Goal: Check status: Check status

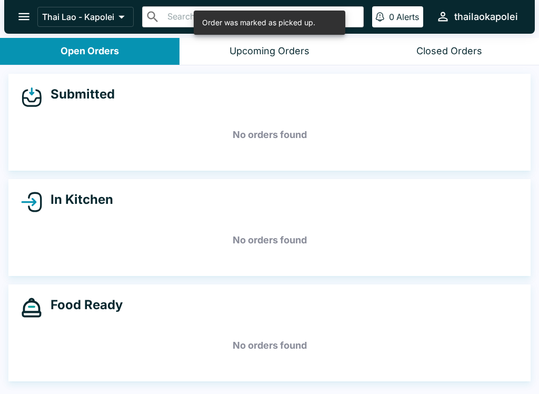
click at [486, 44] on button "Closed Orders" at bounding box center [448, 51] width 179 height 27
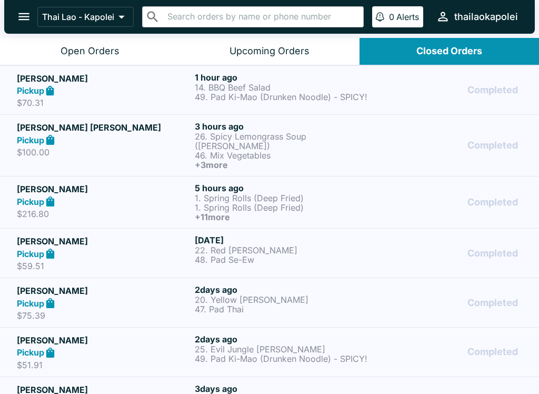
click at [409, 98] on div "Completed" at bounding box center [447, 90] width 149 height 36
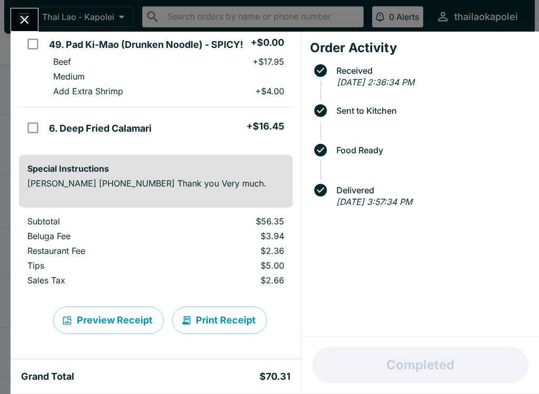
scroll to position [173, 0]
click at [26, 24] on icon "Close" at bounding box center [24, 20] width 14 height 14
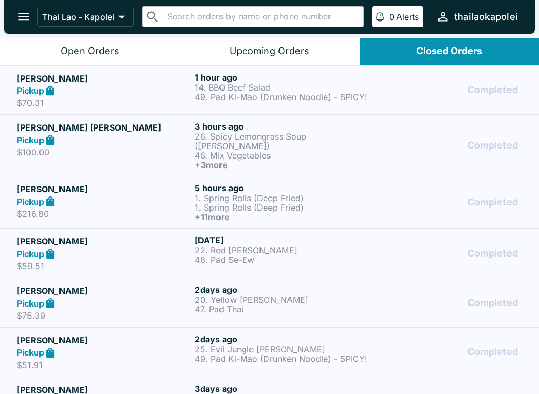
click at [426, 143] on div "Completed" at bounding box center [447, 145] width 149 height 48
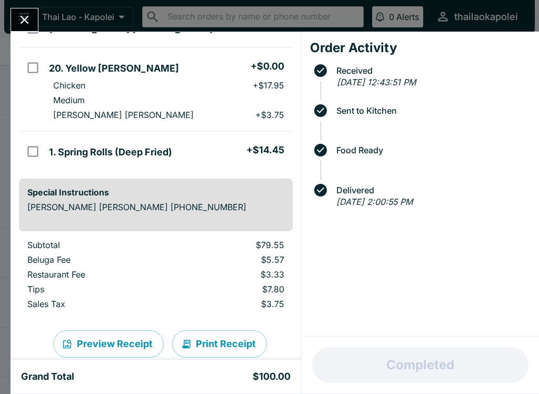
scroll to position [291, 0]
click at [19, 14] on icon "Close" at bounding box center [24, 20] width 14 height 14
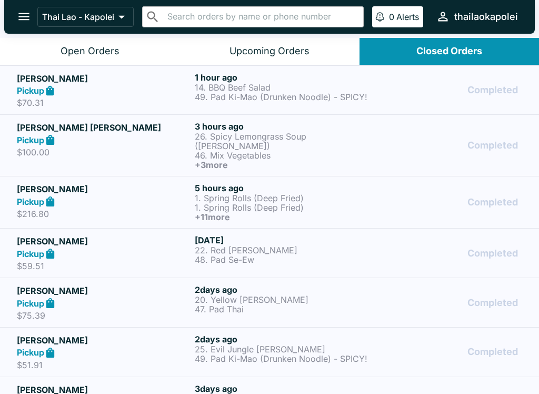
click at [350, 193] on p "1. Spring Rolls (Deep Fried)" at bounding box center [282, 197] width 174 height 9
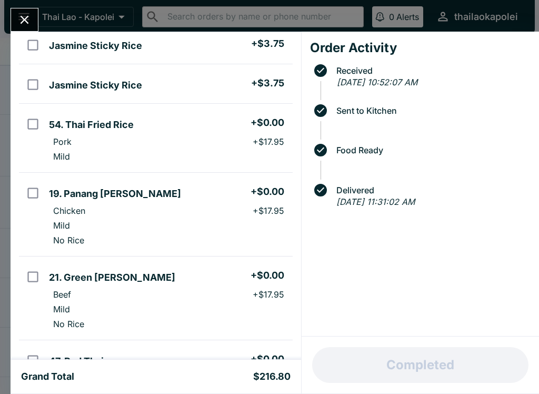
scroll to position [169, 0]
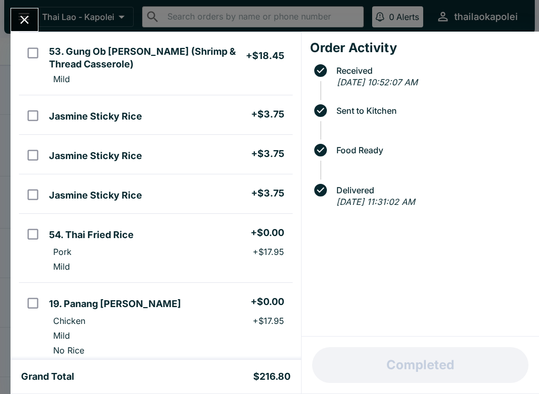
click at [16, 12] on button "Close" at bounding box center [24, 19] width 27 height 23
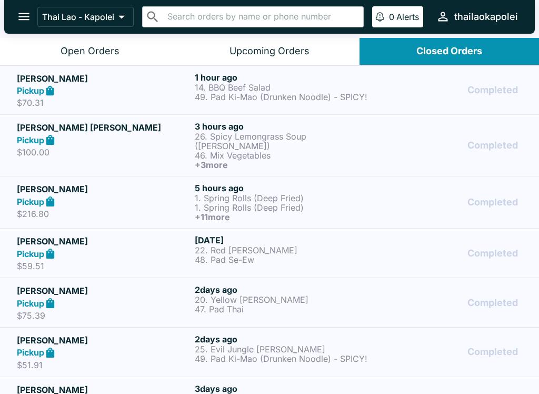
click at [87, 42] on button "Open Orders" at bounding box center [89, 51] width 179 height 27
